Goal: Information Seeking & Learning: Check status

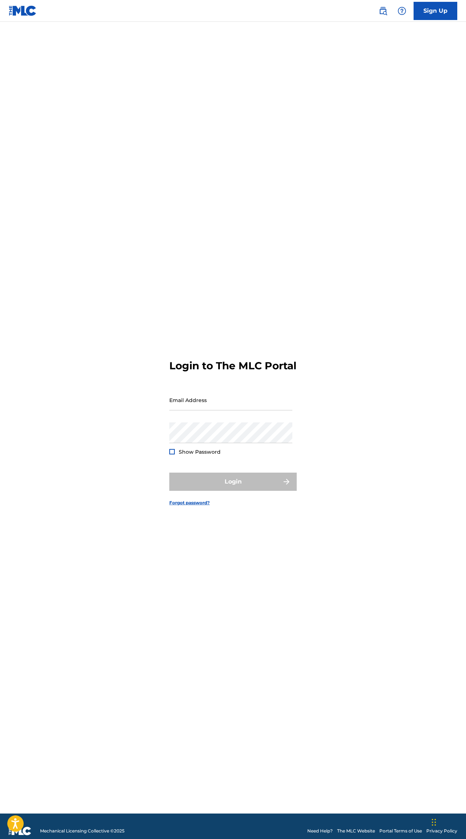
click at [229, 410] on input "Email Address" at bounding box center [230, 400] width 123 height 21
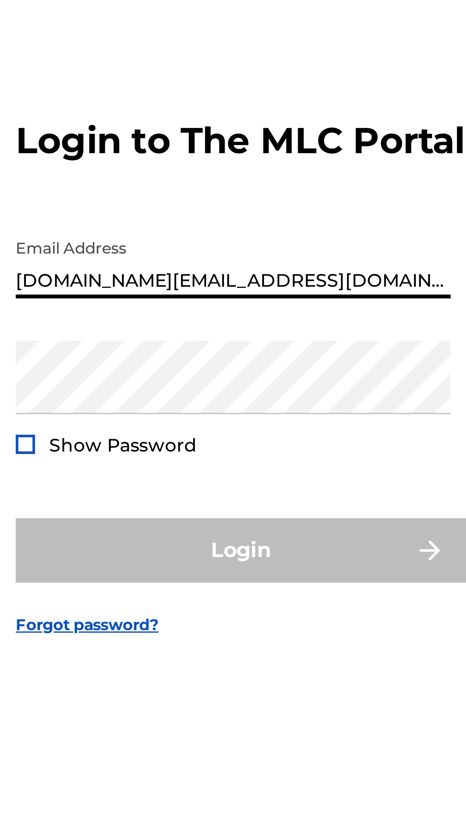
type input "[DOMAIN_NAME][EMAIL_ADDRESS][DOMAIN_NAME]"
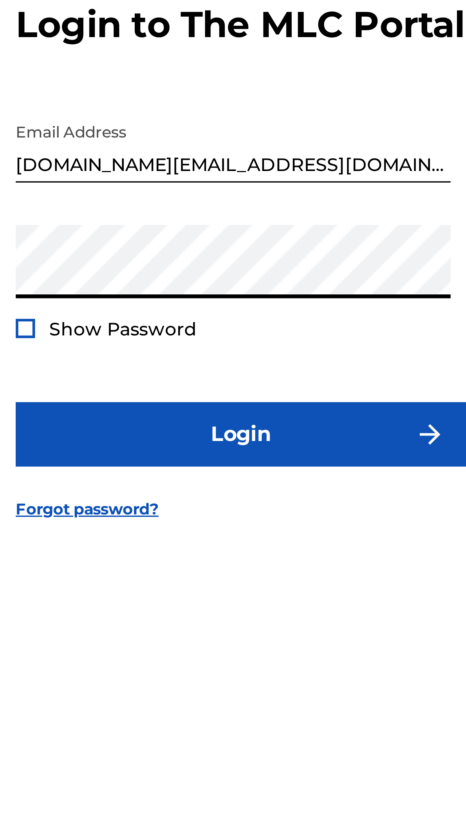
click at [169, 473] on button "Login" at bounding box center [232, 482] width 127 height 18
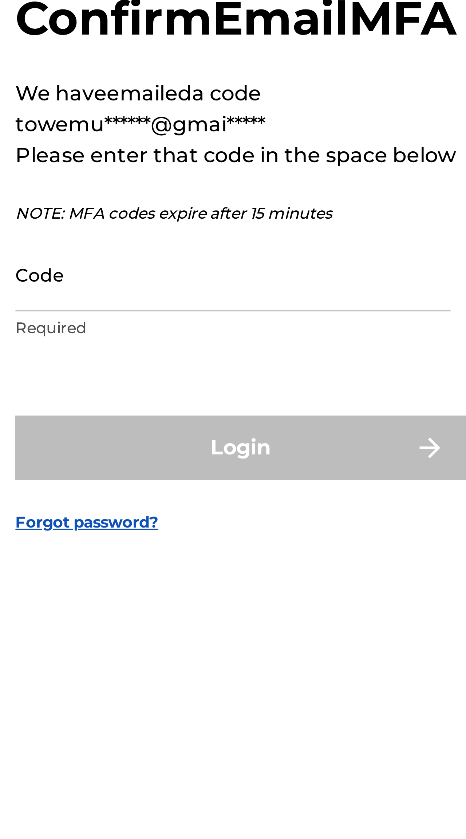
click at [169, 426] on input "Code" at bounding box center [230, 436] width 123 height 21
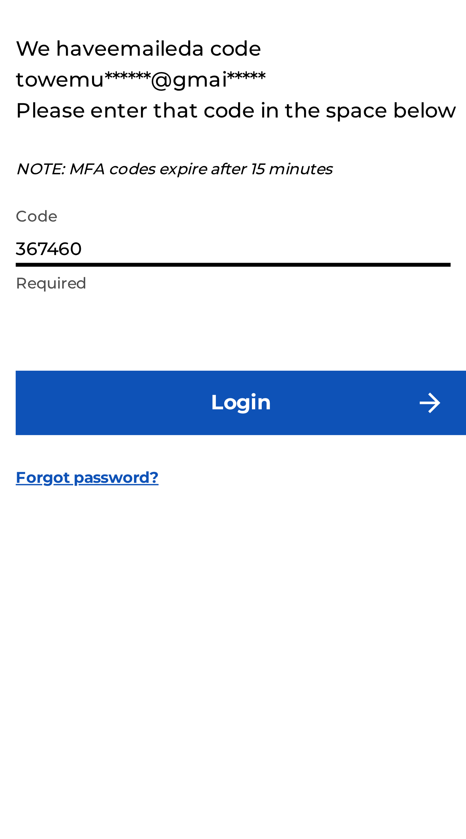
type input "367460"
click at [169, 476] on button "Login" at bounding box center [232, 485] width 127 height 18
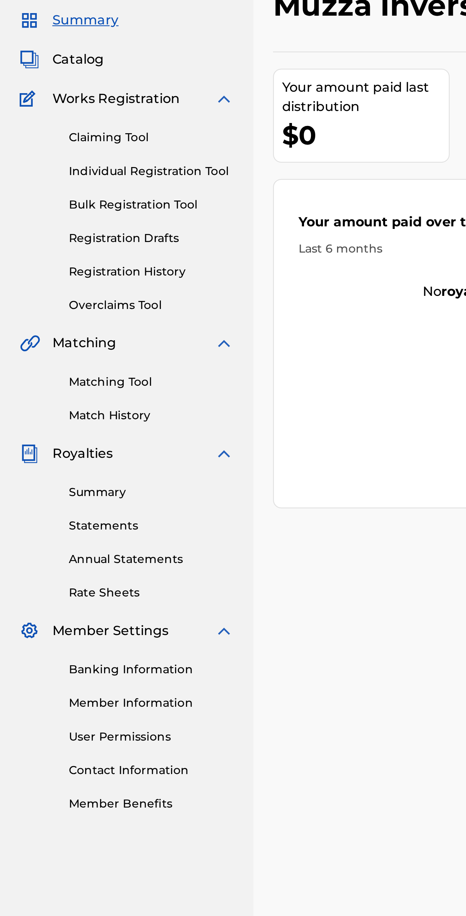
click at [69, 163] on link "Registration History" at bounding box center [67, 167] width 73 height 8
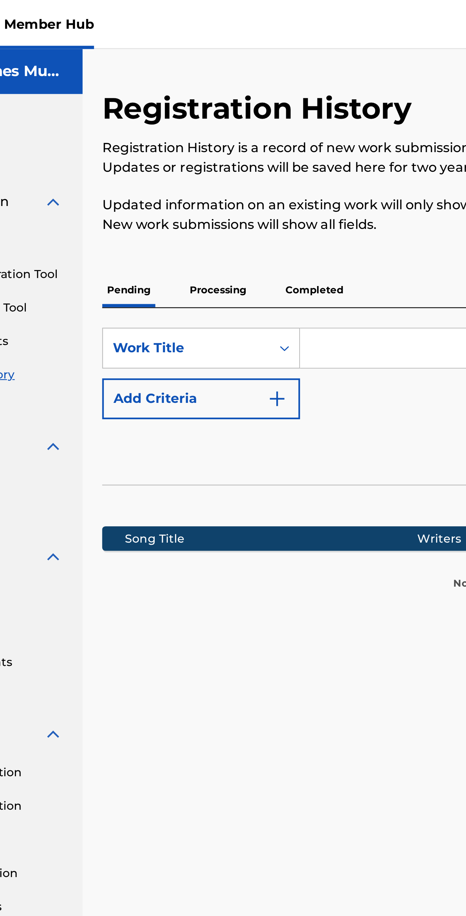
click at [158, 123] on p "Processing" at bounding box center [172, 128] width 29 height 15
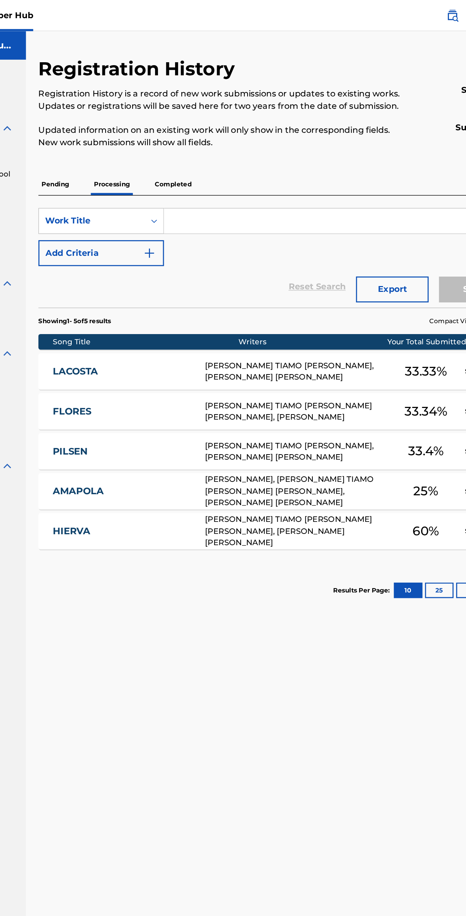
click at [127, 118] on div "Registration History Registration History is a record of new work submissions o…" at bounding box center [288, 235] width 335 height 391
click at [201, 128] on p "Completed" at bounding box center [216, 128] width 30 height 15
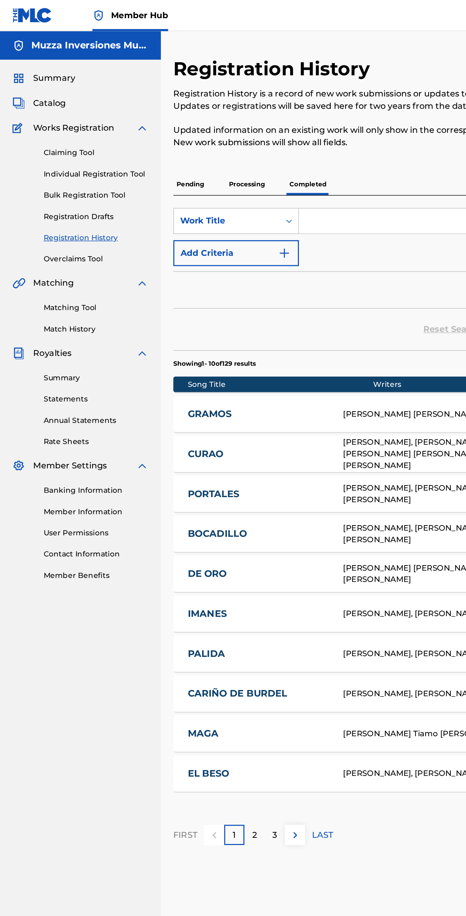
click at [71, 347] on link "Banking Information" at bounding box center [67, 344] width 73 height 8
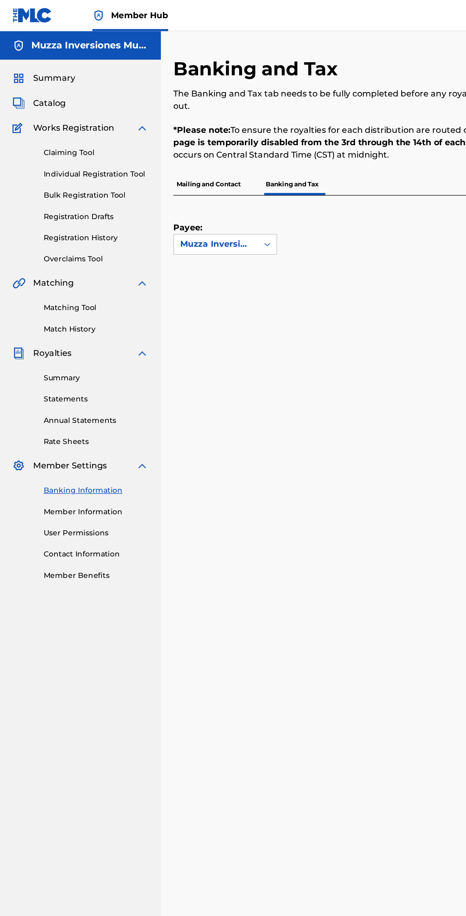
click at [70, 362] on link "Member Information" at bounding box center [67, 359] width 73 height 8
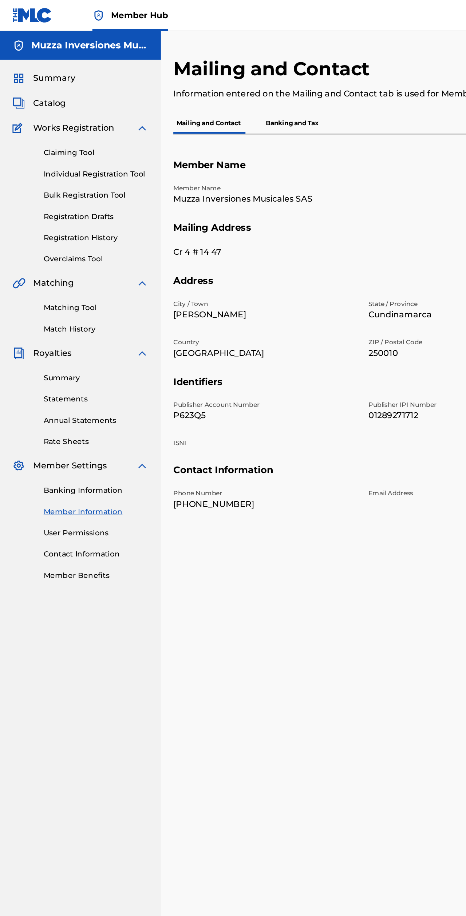
click at [205, 88] on p "Banking and Tax" at bounding box center [204, 86] width 41 height 15
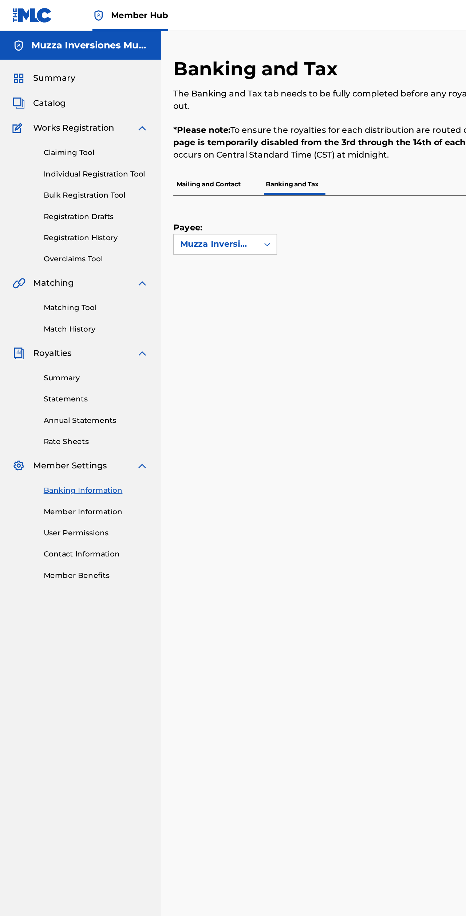
click at [60, 375] on link "User Permissions" at bounding box center [67, 374] width 73 height 8
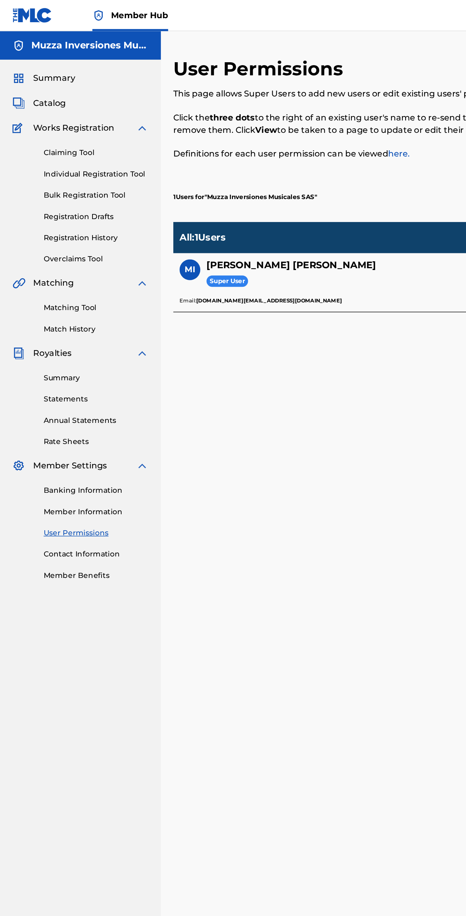
click at [56, 406] on link "Member Benefits" at bounding box center [67, 404] width 73 height 8
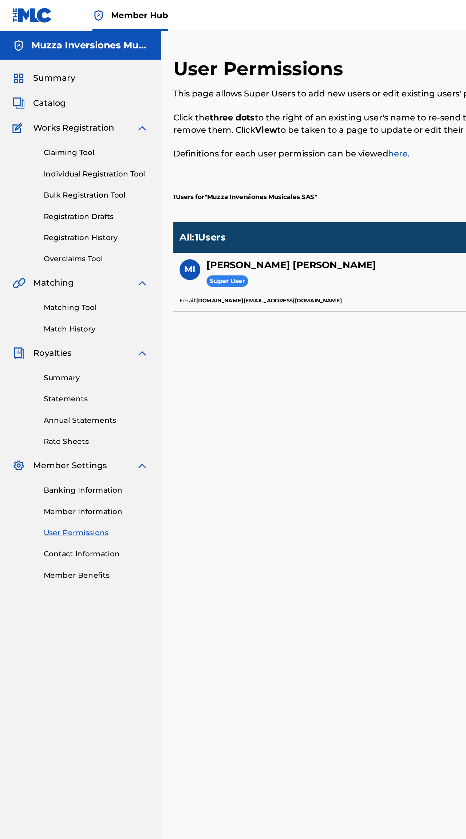
click at [36, 266] on link "Summary" at bounding box center [67, 265] width 73 height 8
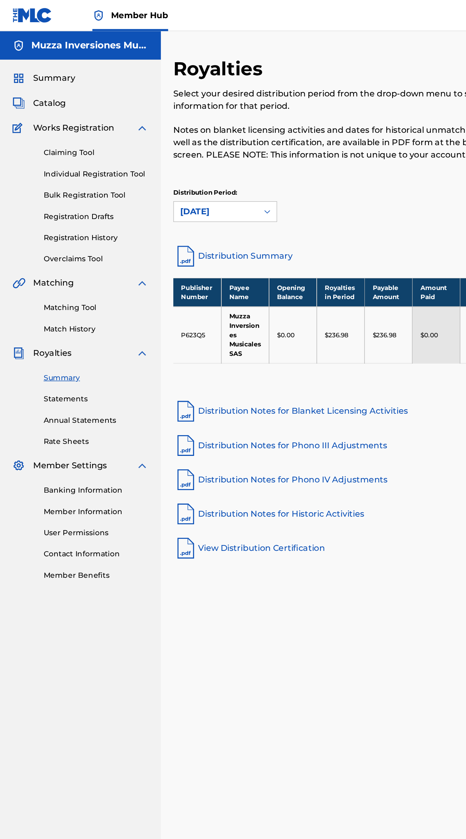
click at [37, 278] on link "Statements" at bounding box center [67, 280] width 73 height 8
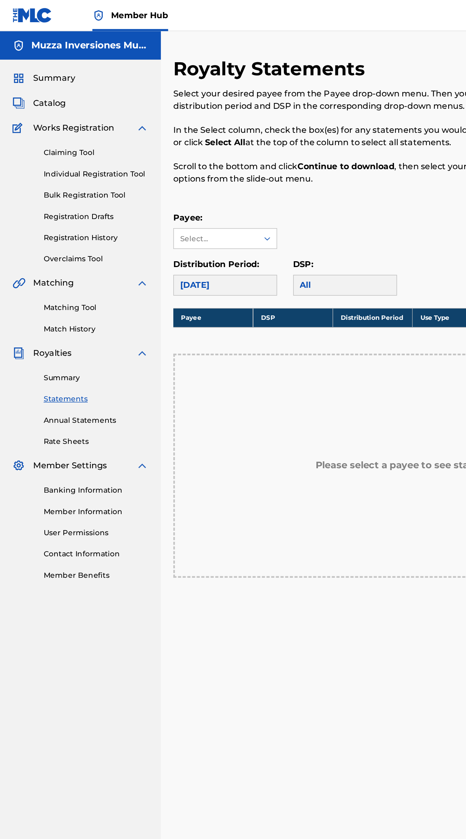
click at [35, 296] on link "Annual Statements" at bounding box center [67, 295] width 73 height 8
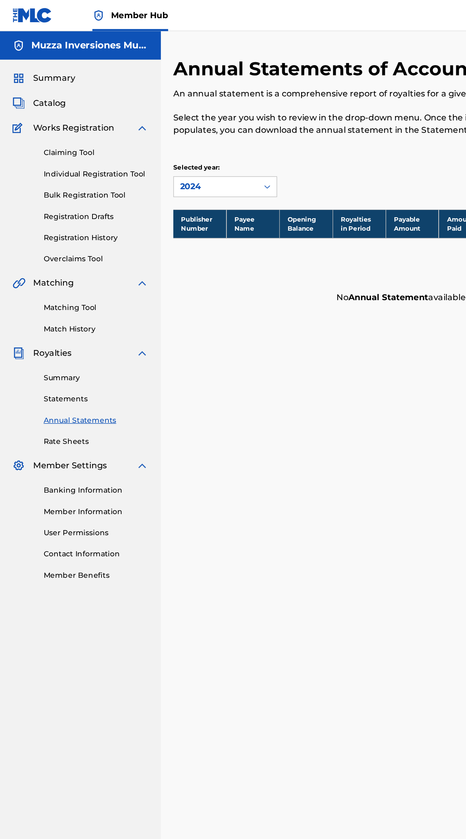
click at [39, 309] on link "Rate Sheets" at bounding box center [67, 310] width 73 height 8
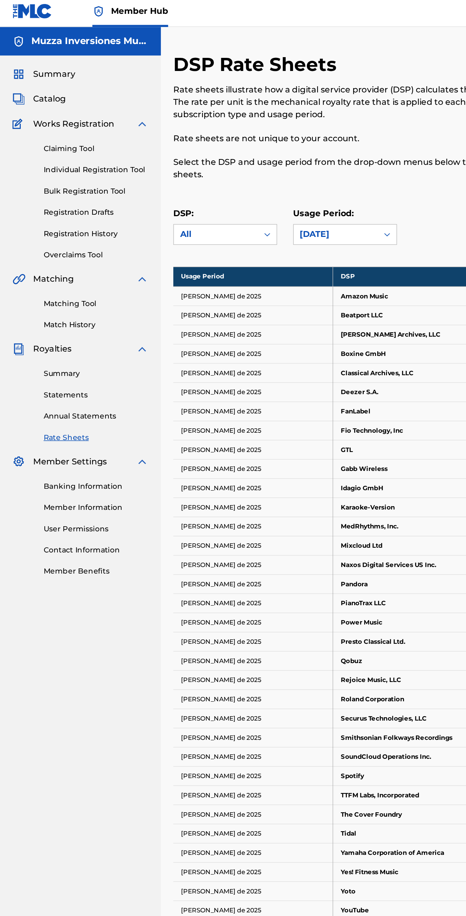
click at [39, 231] on link "Match History" at bounding box center [67, 231] width 73 height 8
